Goal: Navigation & Orientation: Find specific page/section

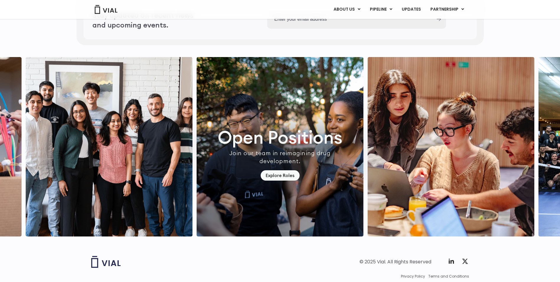
scroll to position [1624, 0]
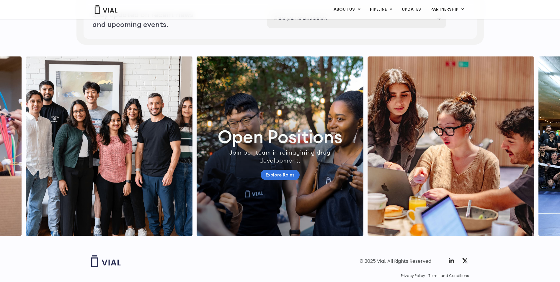
click at [277, 180] on link "Explore Roles" at bounding box center [280, 174] width 39 height 10
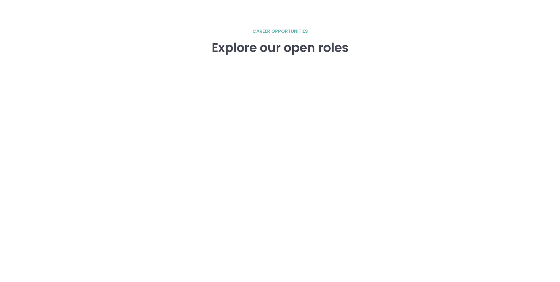
scroll to position [876, 0]
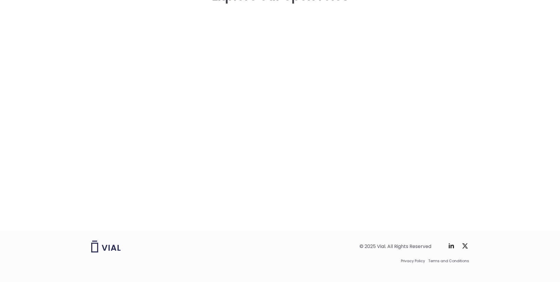
scroll to position [876, 0]
